Goal: Task Accomplishment & Management: Use online tool/utility

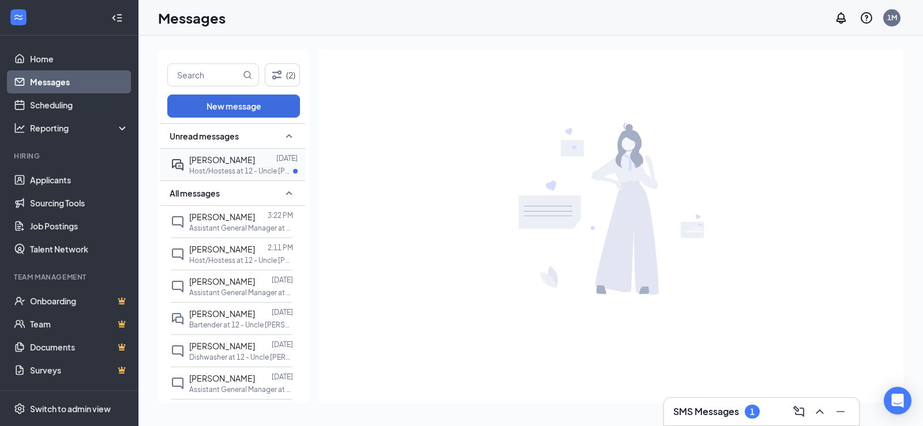
drag, startPoint x: 0, startPoint y: 0, endPoint x: 291, endPoint y: 177, distance: 340.3
drag, startPoint x: 291, startPoint y: 177, endPoint x: 242, endPoint y: 170, distance: 49.6
click at [245, 169] on p "Host/Hostess at 12 - Uncle [PERSON_NAME]'s" at bounding box center [241, 171] width 104 height 10
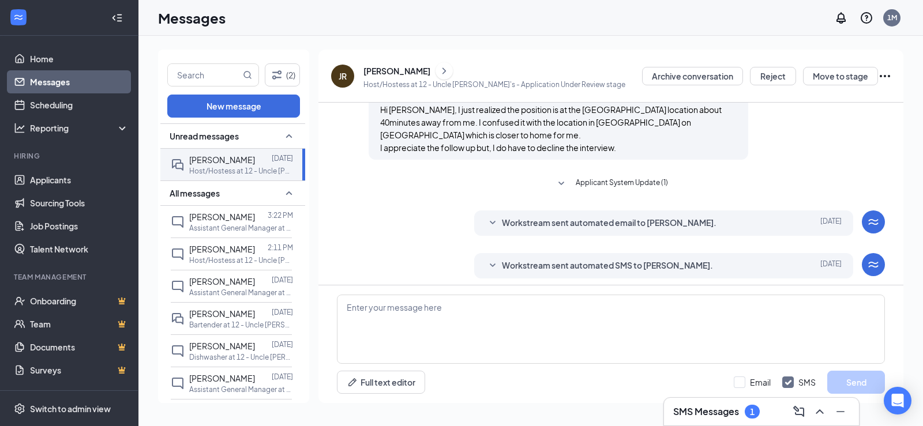
scroll to position [353, 0]
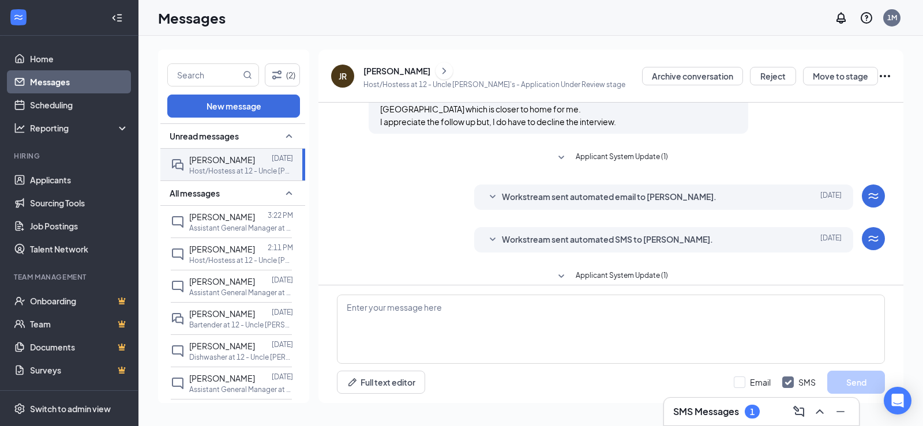
click at [489, 233] on icon "SmallChevronDown" at bounding box center [493, 240] width 14 height 14
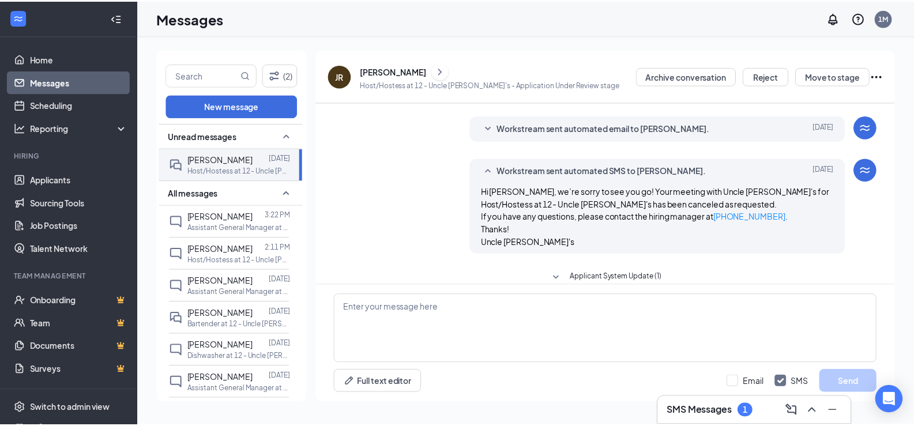
scroll to position [423, 0]
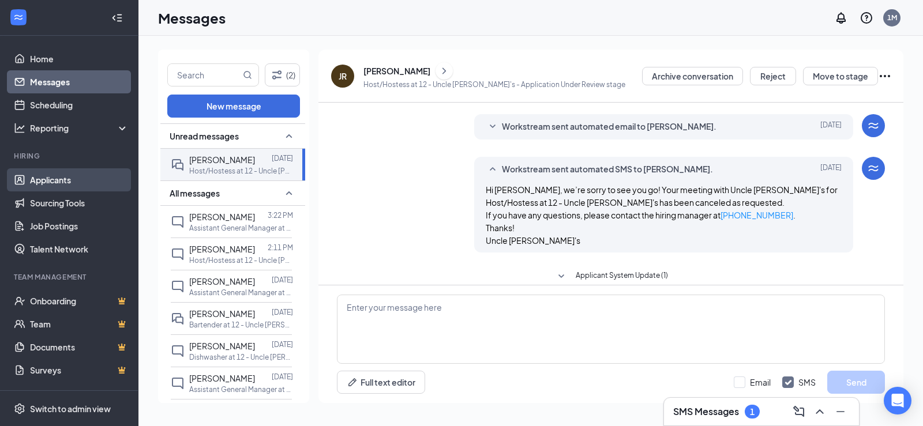
click at [74, 180] on link "Applicants" at bounding box center [79, 179] width 99 height 23
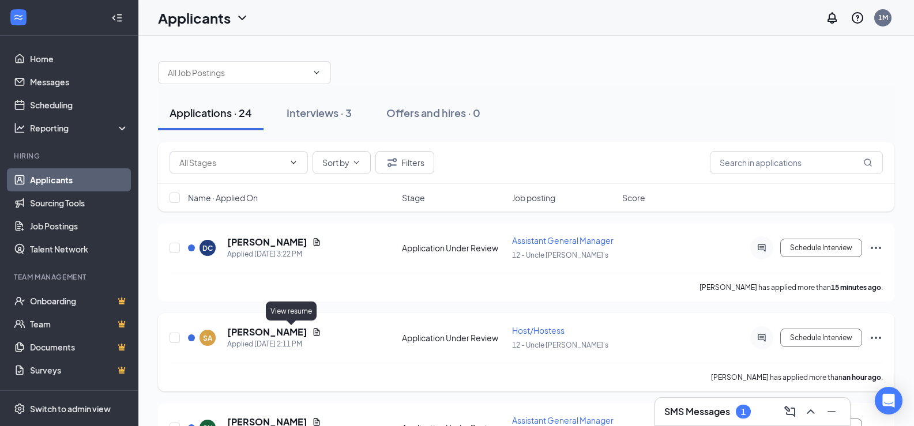
click at [312, 335] on icon "Document" at bounding box center [316, 332] width 9 height 9
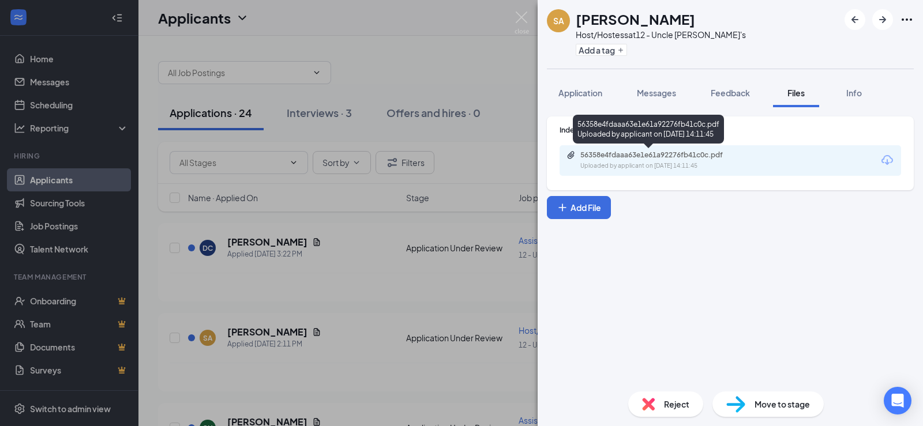
click at [720, 161] on div "56358e4fdaaa63e1e61a92276fb41c0c.pdf Uploaded by applicant on [DATE] 14:11:45" at bounding box center [659, 161] width 187 height 20
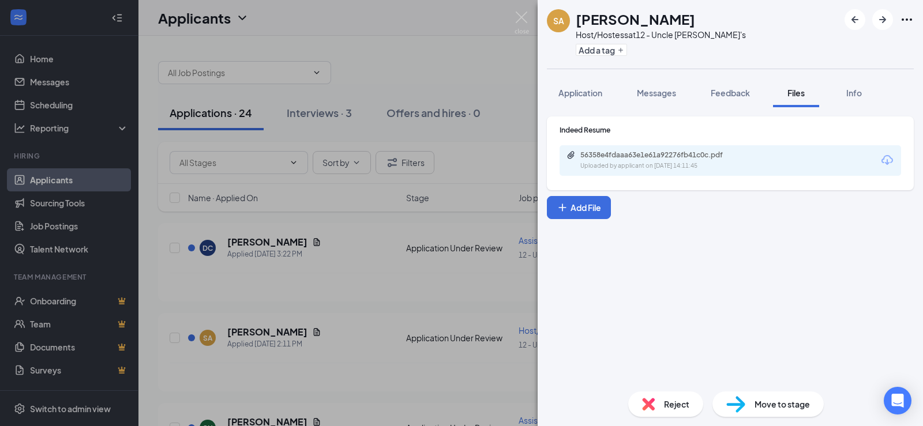
click at [403, 284] on div "SA [PERSON_NAME] Host/Hostess at 12 - Uncle [PERSON_NAME]'s Add a tag Applicati…" at bounding box center [461, 213] width 923 height 426
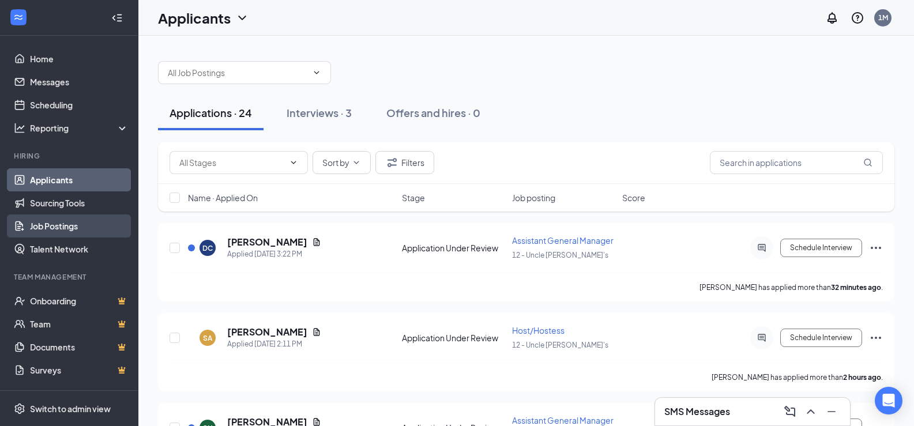
click at [98, 217] on link "Job Postings" at bounding box center [79, 226] width 99 height 23
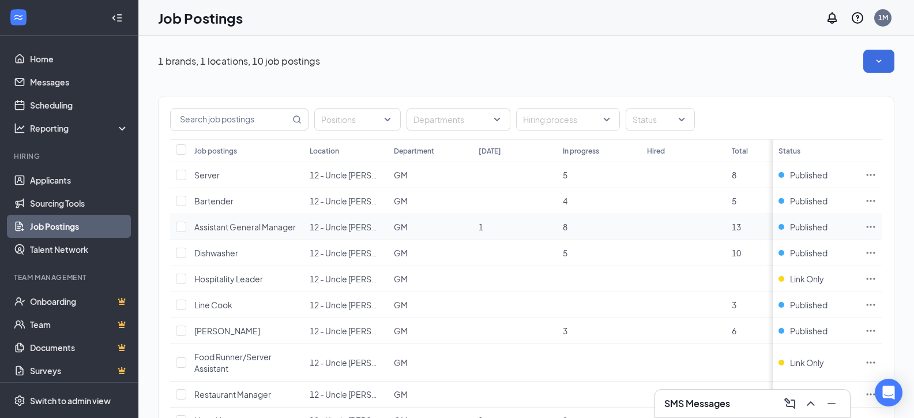
click at [877, 230] on icon "Ellipses" at bounding box center [871, 227] width 12 height 12
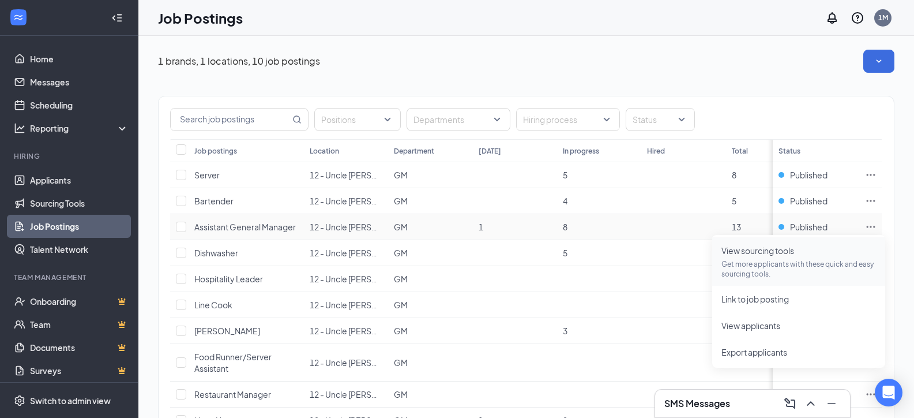
click at [800, 270] on p "Get more applicants with these quick and easy sourcing tools." at bounding box center [798, 269] width 155 height 20
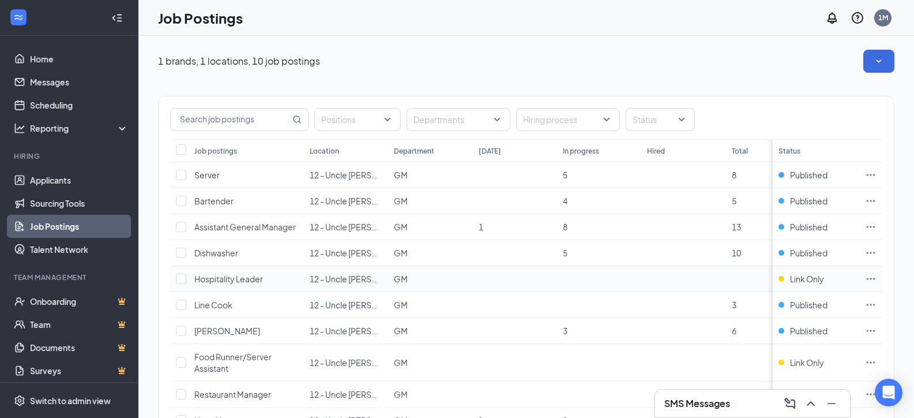
scroll to position [58, 0]
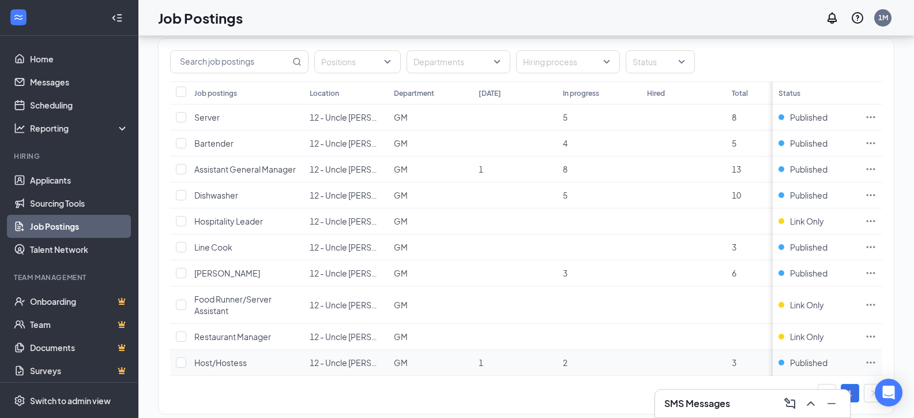
click at [877, 364] on icon "Ellipses" at bounding box center [871, 362] width 12 height 12
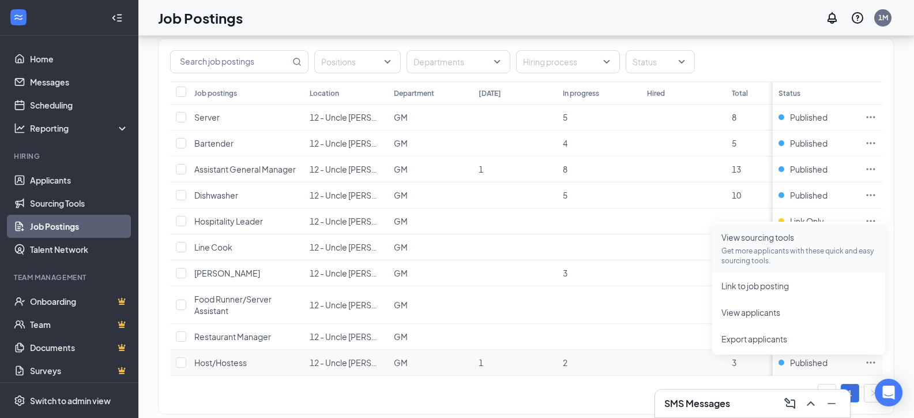
click at [795, 249] on p "Get more applicants with these quick and easy sourcing tools." at bounding box center [798, 256] width 155 height 20
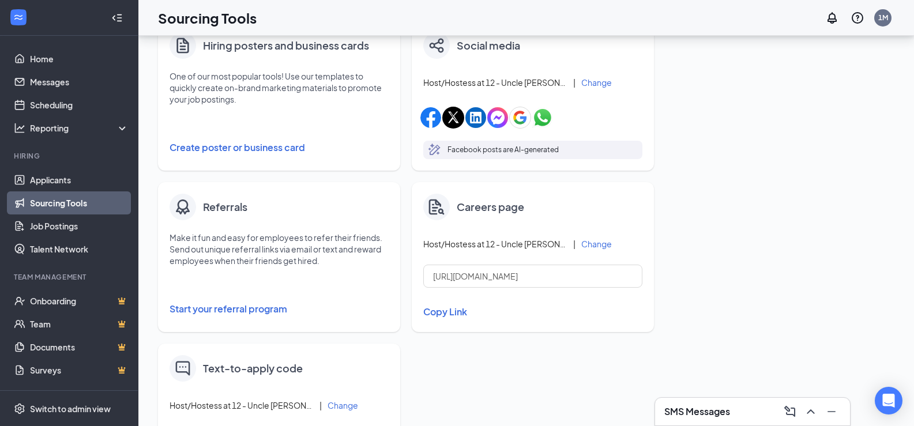
scroll to position [198, 0]
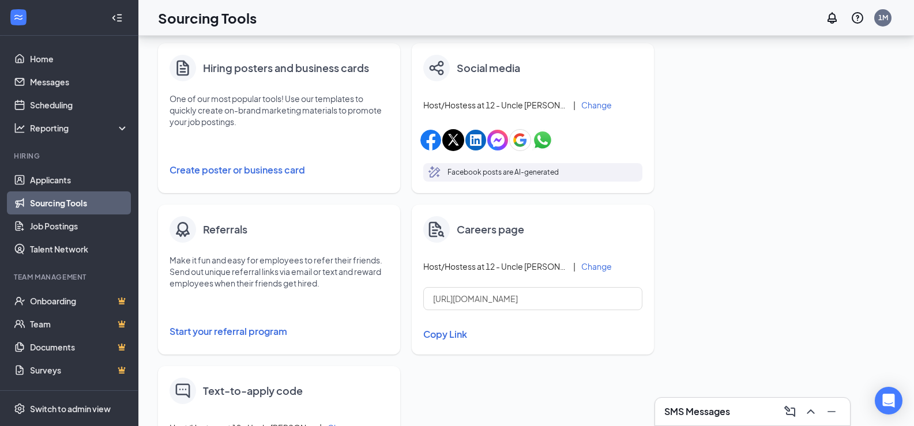
click at [284, 175] on button "Create poster or business card" at bounding box center [279, 170] width 219 height 23
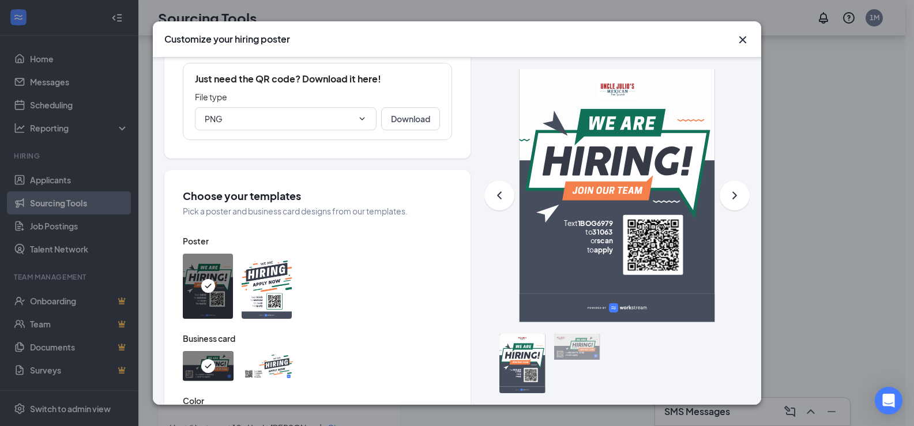
scroll to position [288, 0]
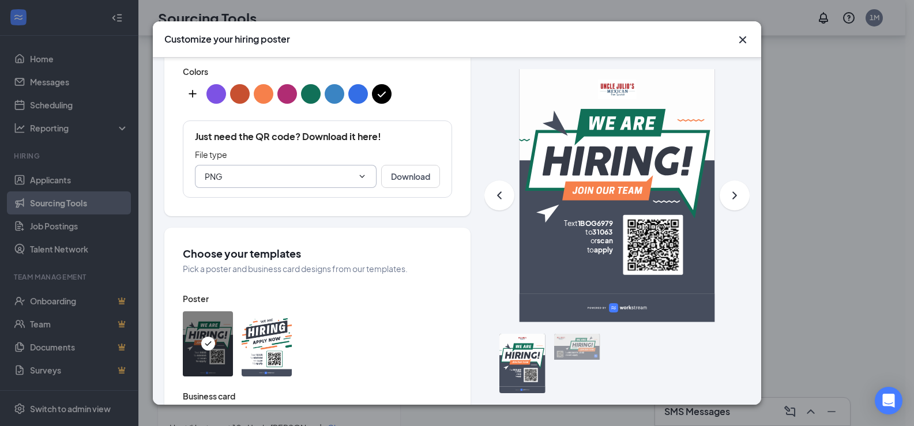
click at [344, 165] on span "PNG" at bounding box center [286, 176] width 182 height 23
click at [359, 169] on span "PNG" at bounding box center [286, 176] width 182 height 23
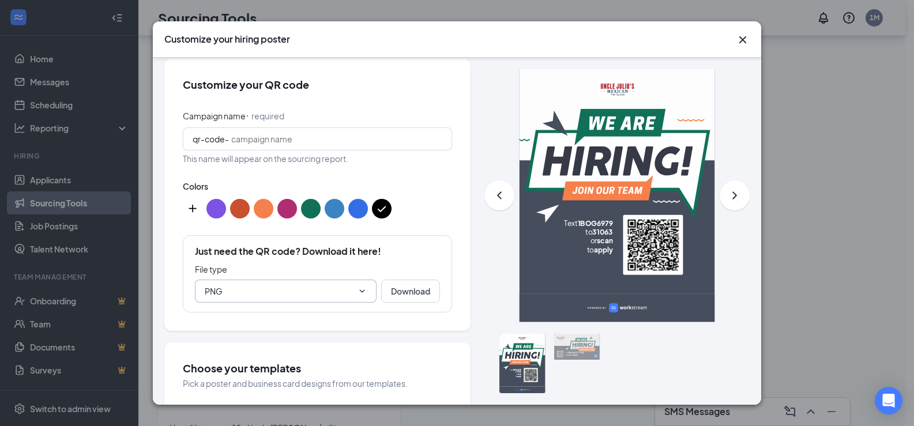
scroll to position [173, 0]
click at [344, 283] on span "PNG" at bounding box center [286, 291] width 182 height 23
click at [238, 285] on input "PNG" at bounding box center [279, 291] width 148 height 13
click at [273, 285] on input "PNG" at bounding box center [279, 291] width 148 height 13
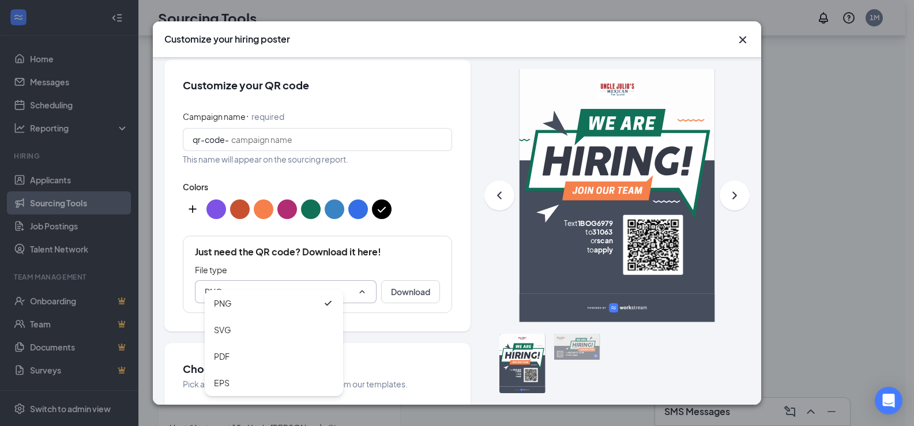
click at [274, 280] on span "PNG PNG SVG PDF EPS" at bounding box center [286, 291] width 182 height 23
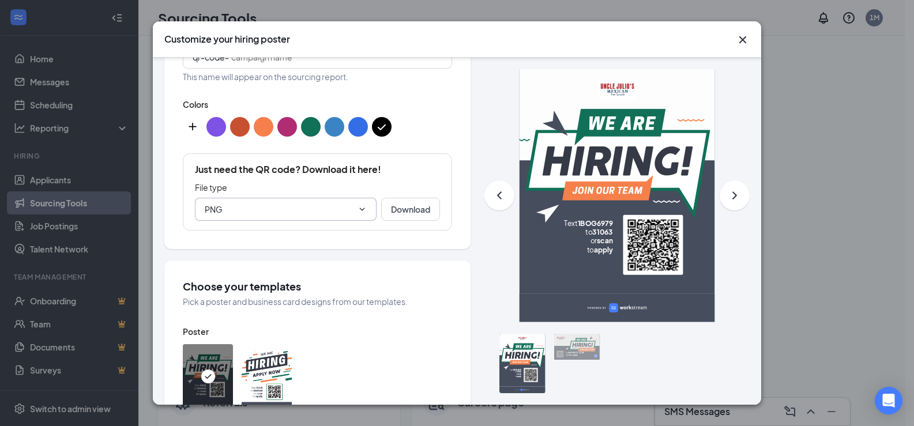
scroll to position [328, 0]
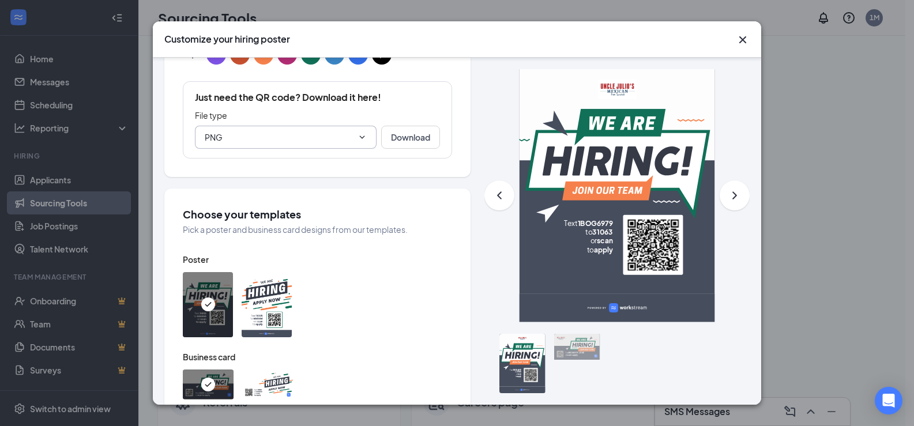
click at [277, 305] on img at bounding box center [267, 304] width 50 height 65
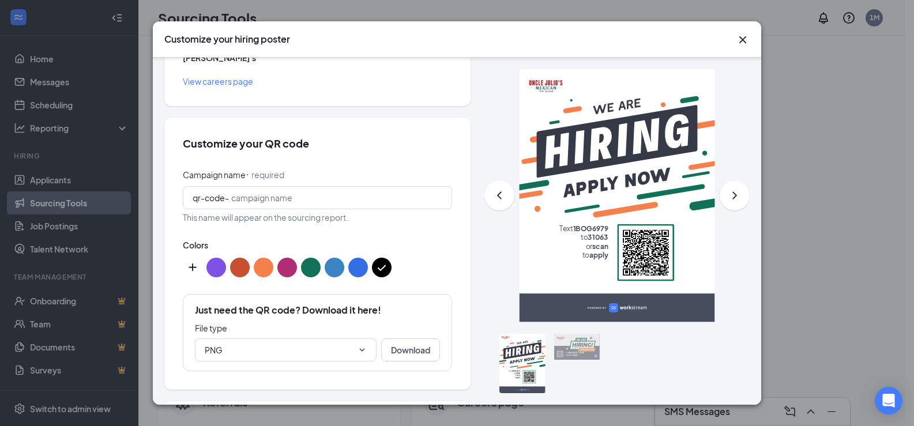
scroll to position [115, 0]
